Goal: Task Accomplishment & Management: Complete application form

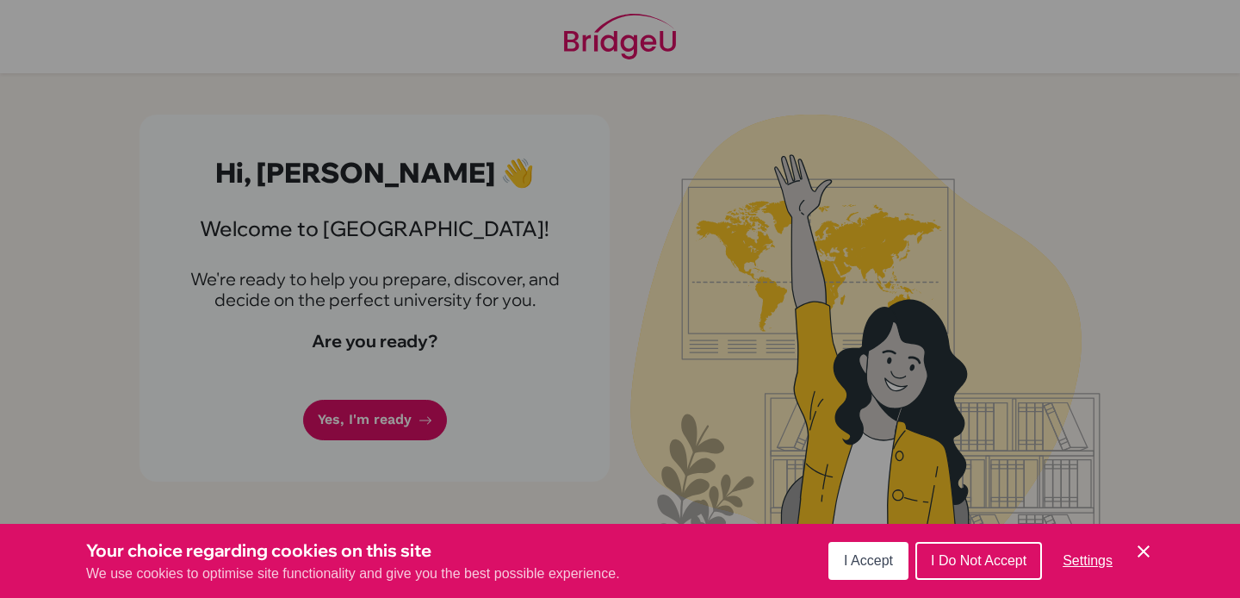
click at [876, 568] on span "I Accept" at bounding box center [868, 560] width 49 height 15
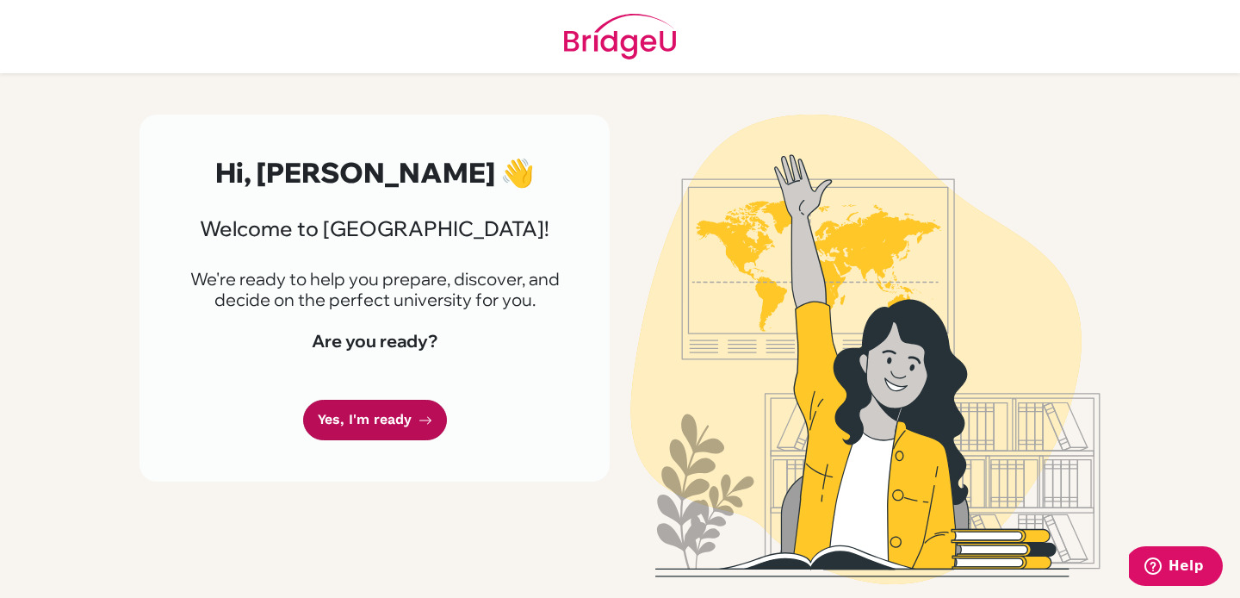
click at [435, 428] on link "Yes, I'm ready" at bounding box center [375, 420] width 144 height 40
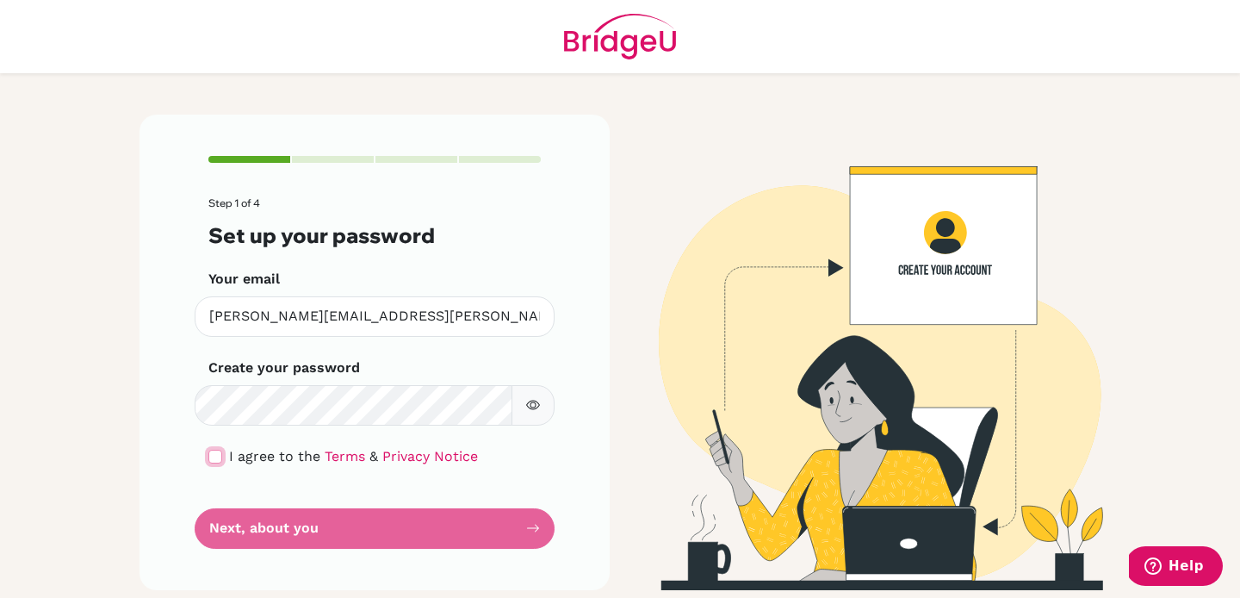
click at [214, 453] on input "checkbox" at bounding box center [215, 457] width 14 height 14
checkbox input "true"
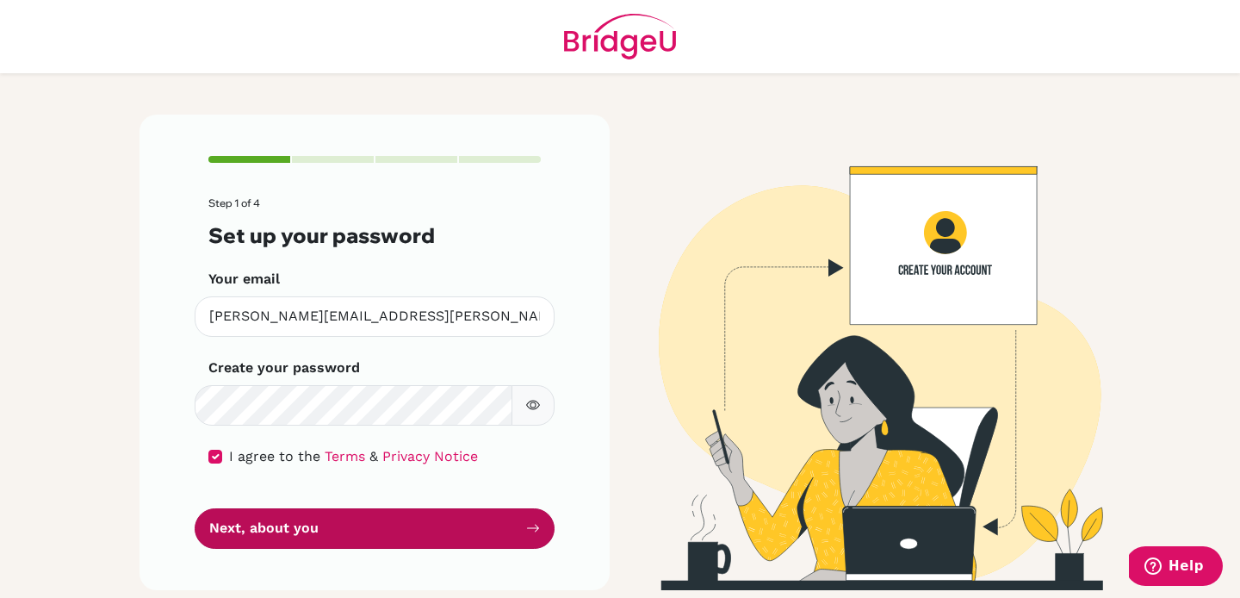
click at [266, 534] on button "Next, about you" at bounding box center [375, 528] width 360 height 40
